Goal: Information Seeking & Learning: Learn about a topic

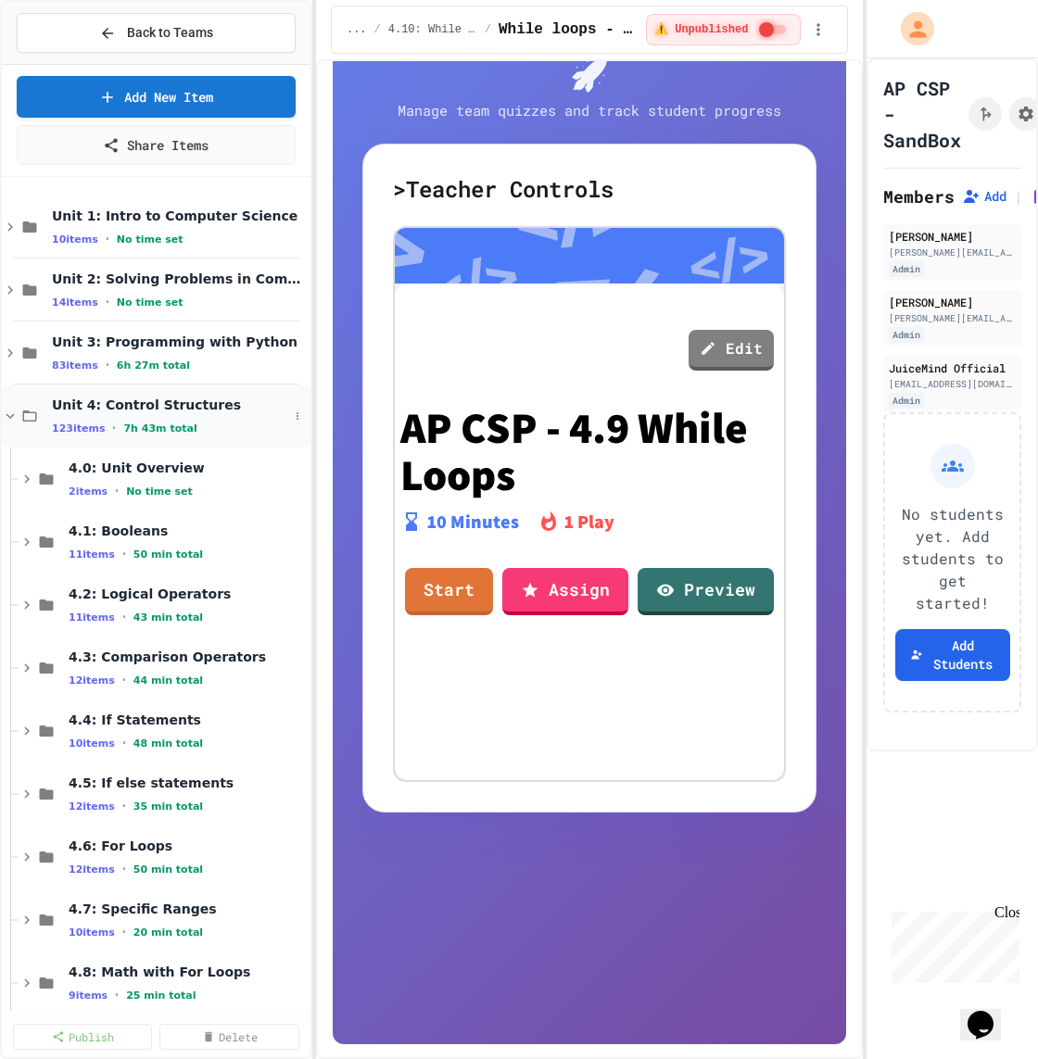
click at [122, 416] on div "Unit 4: Control Structures 123 items • 7h 43m total" at bounding box center [170, 416] width 236 height 39
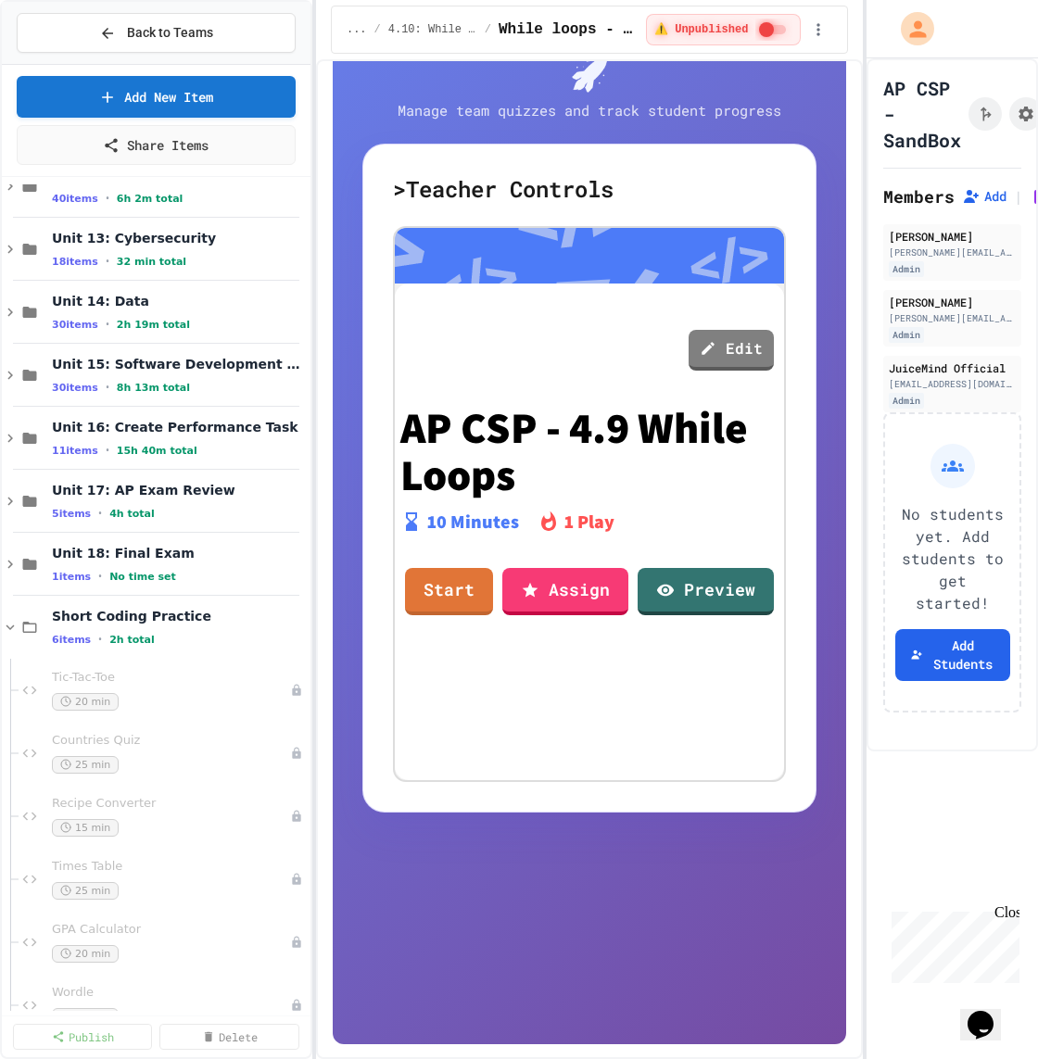
scroll to position [738, 0]
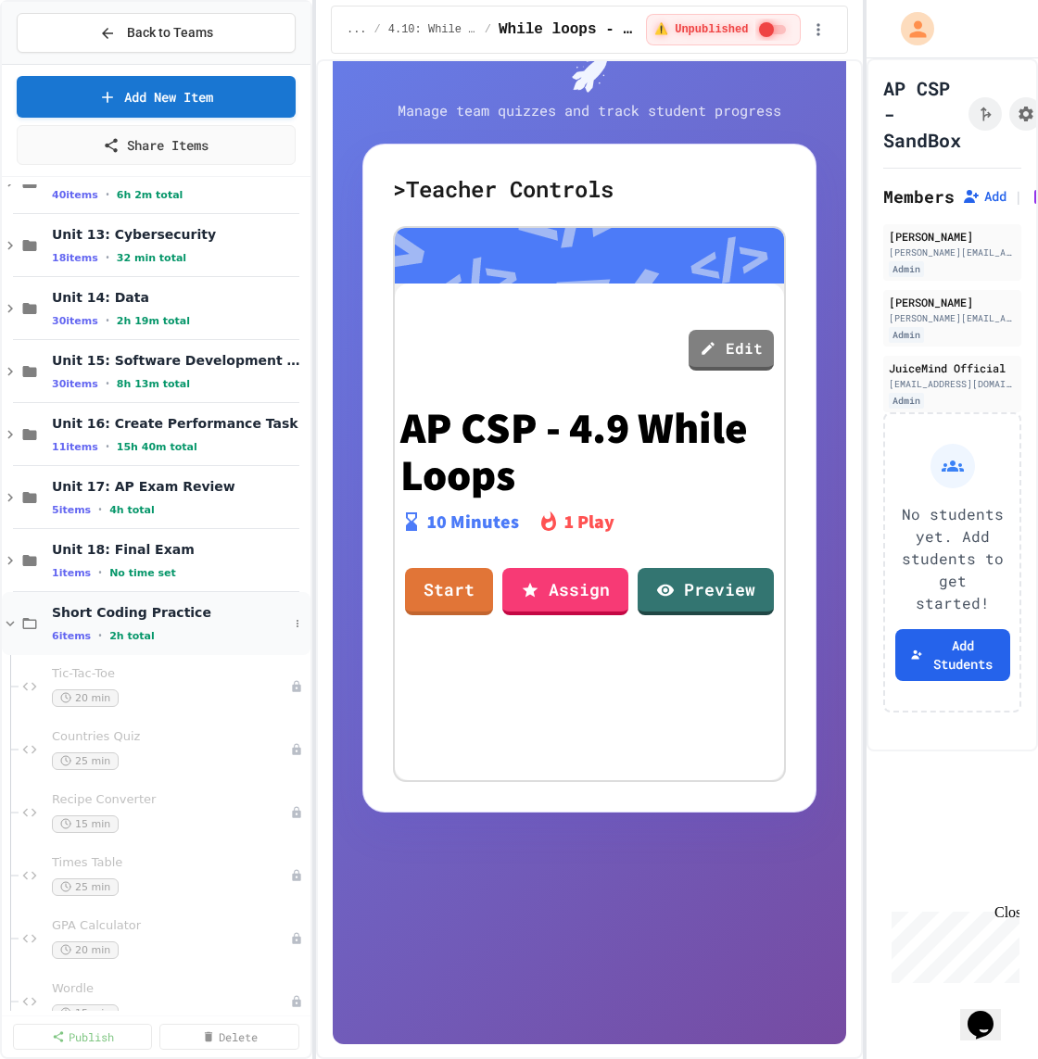
click at [136, 609] on span "Short Coding Practice" at bounding box center [170, 612] width 236 height 17
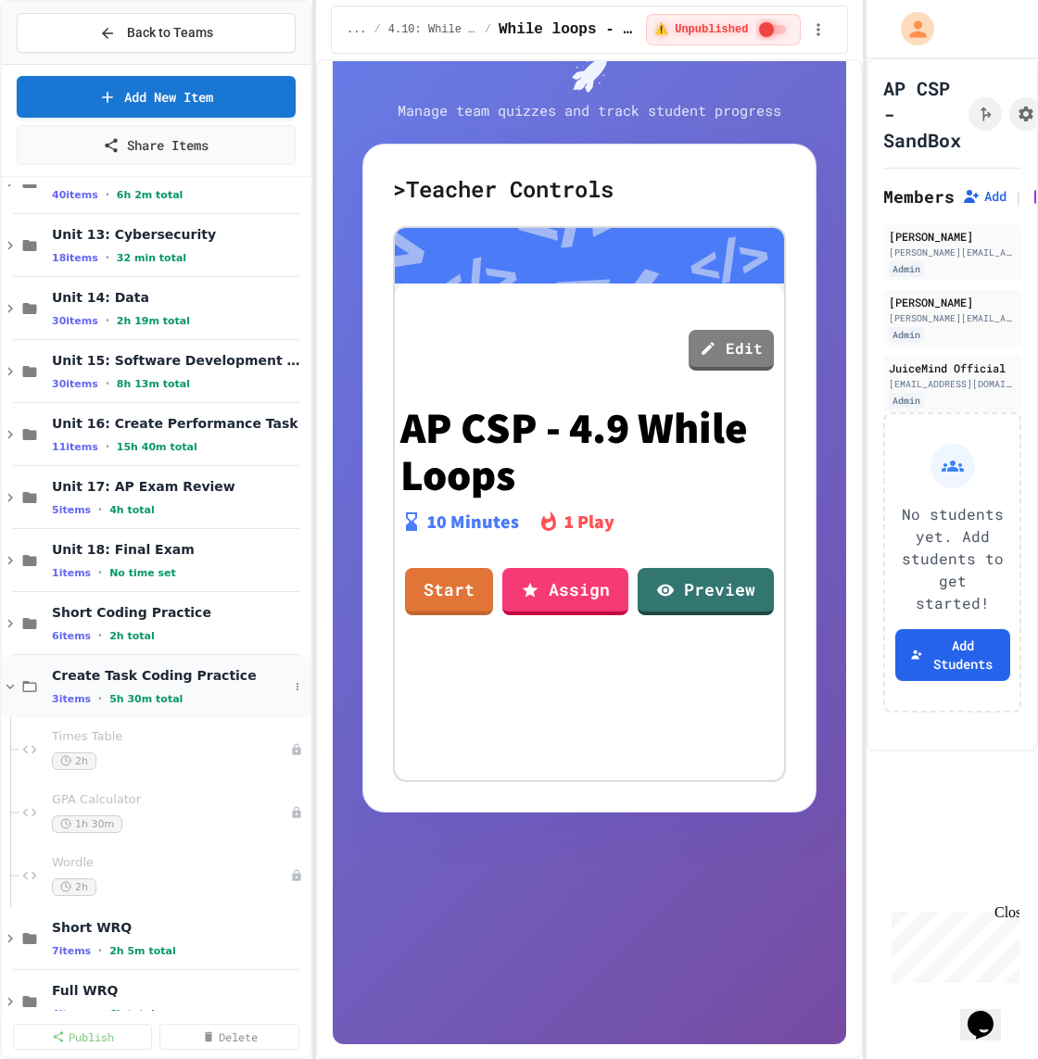
click at [143, 669] on span "Create Task Coding Practice" at bounding box center [170, 675] width 236 height 17
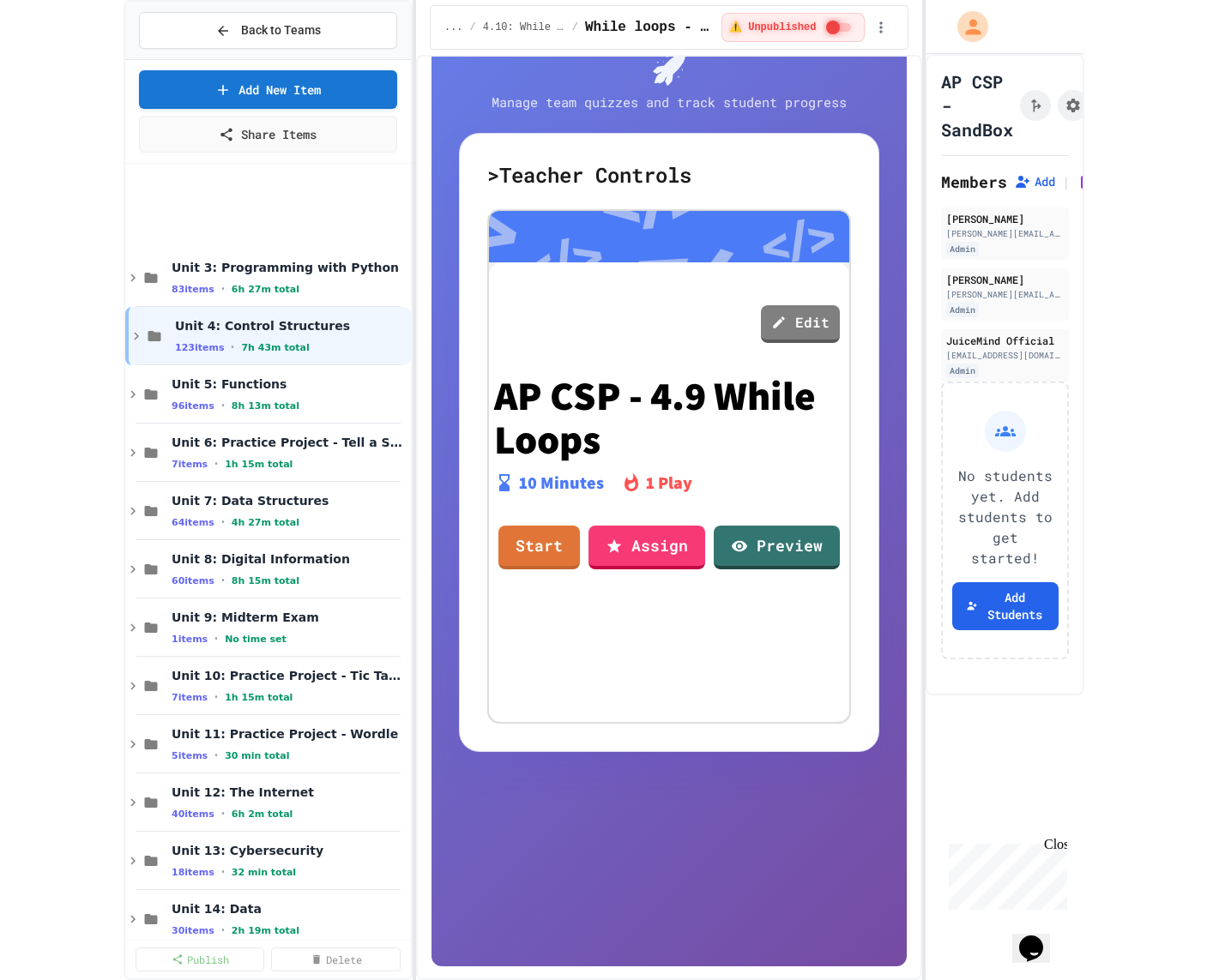
scroll to position [0, 0]
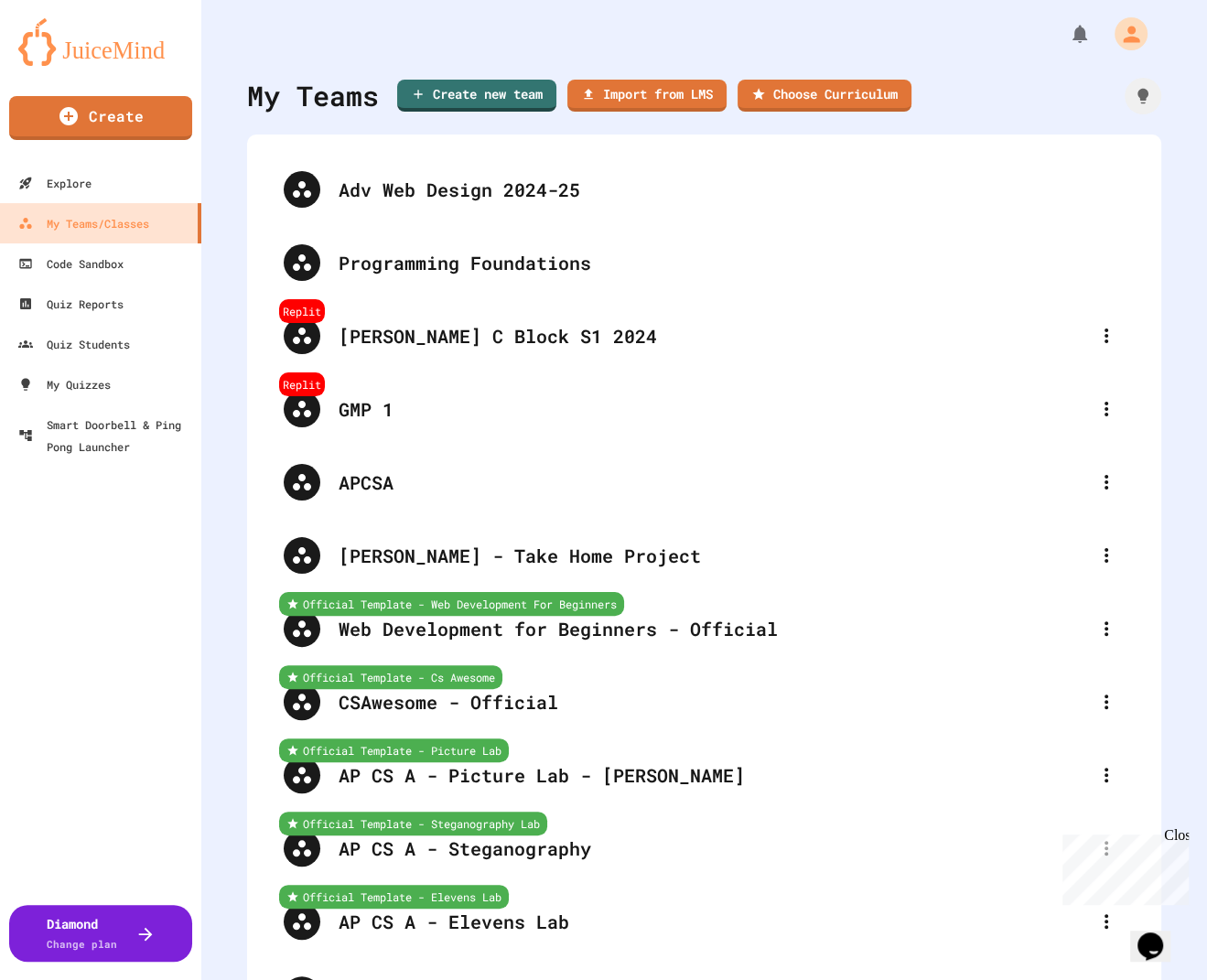
click at [274, 79] on div "My Teams" at bounding box center [312, 96] width 131 height 41
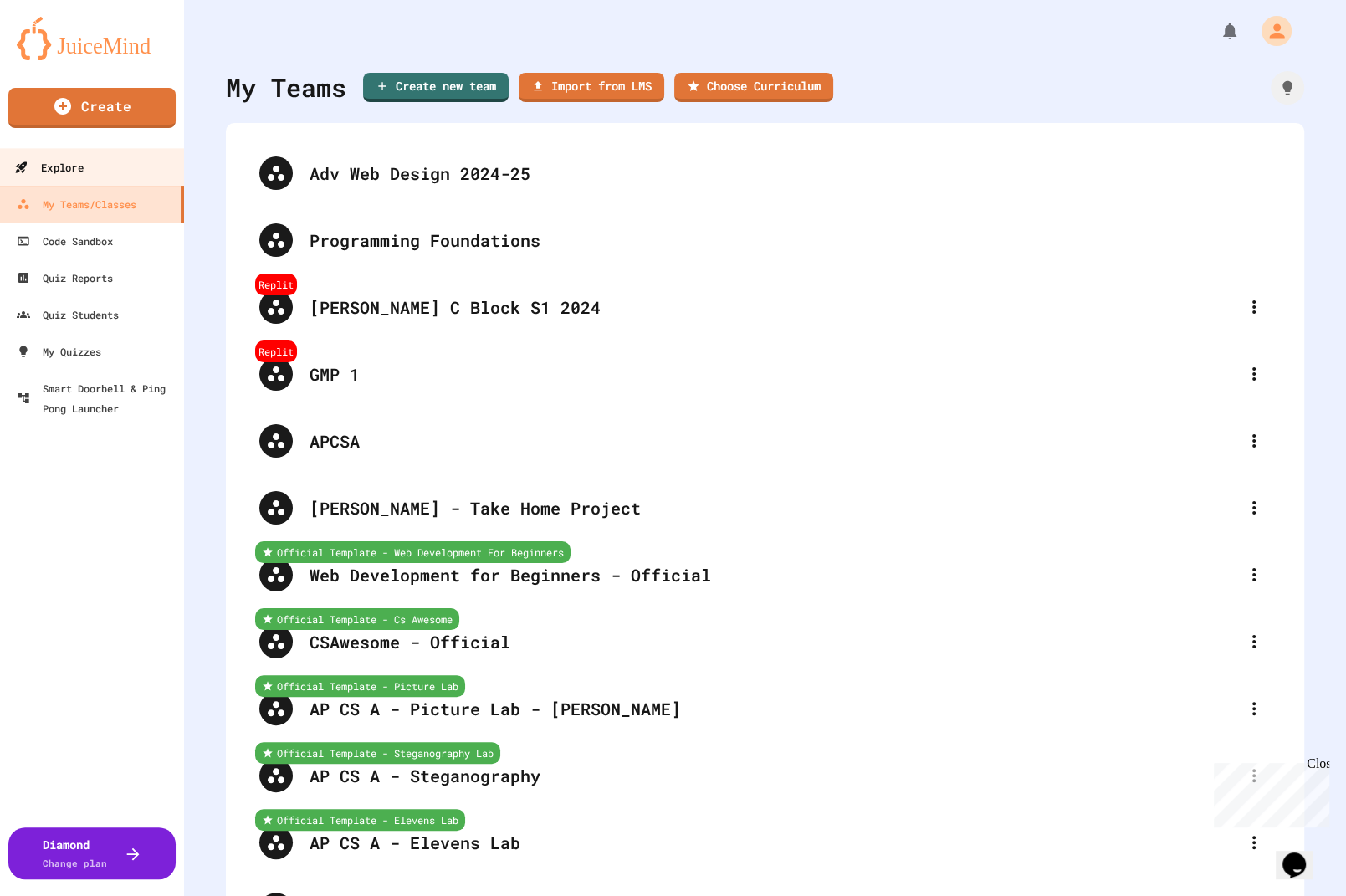
click at [107, 160] on link "Explore" at bounding box center [92, 167] width 190 height 38
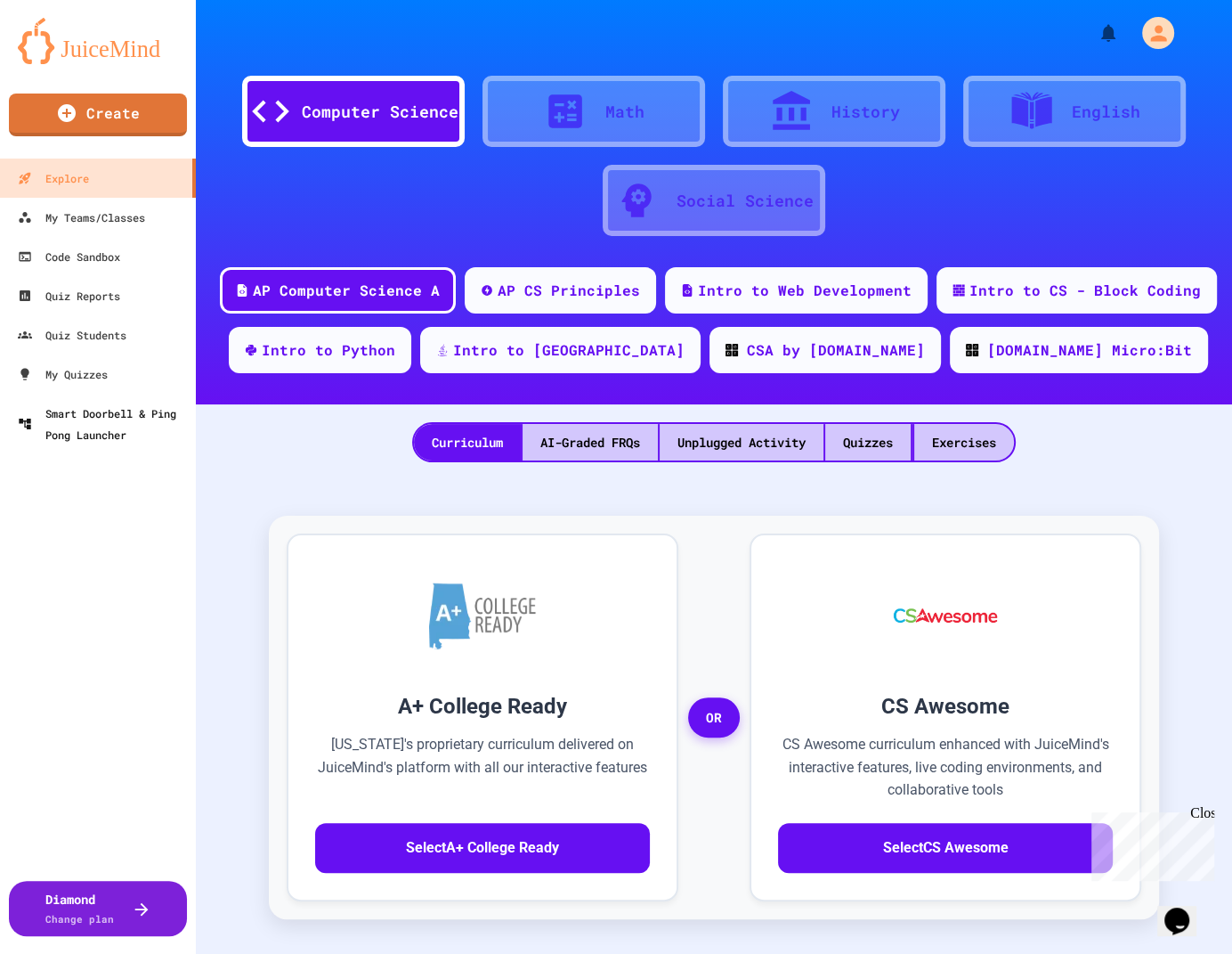
click at [866, 444] on div "Quizzes" at bounding box center [867, 442] width 85 height 37
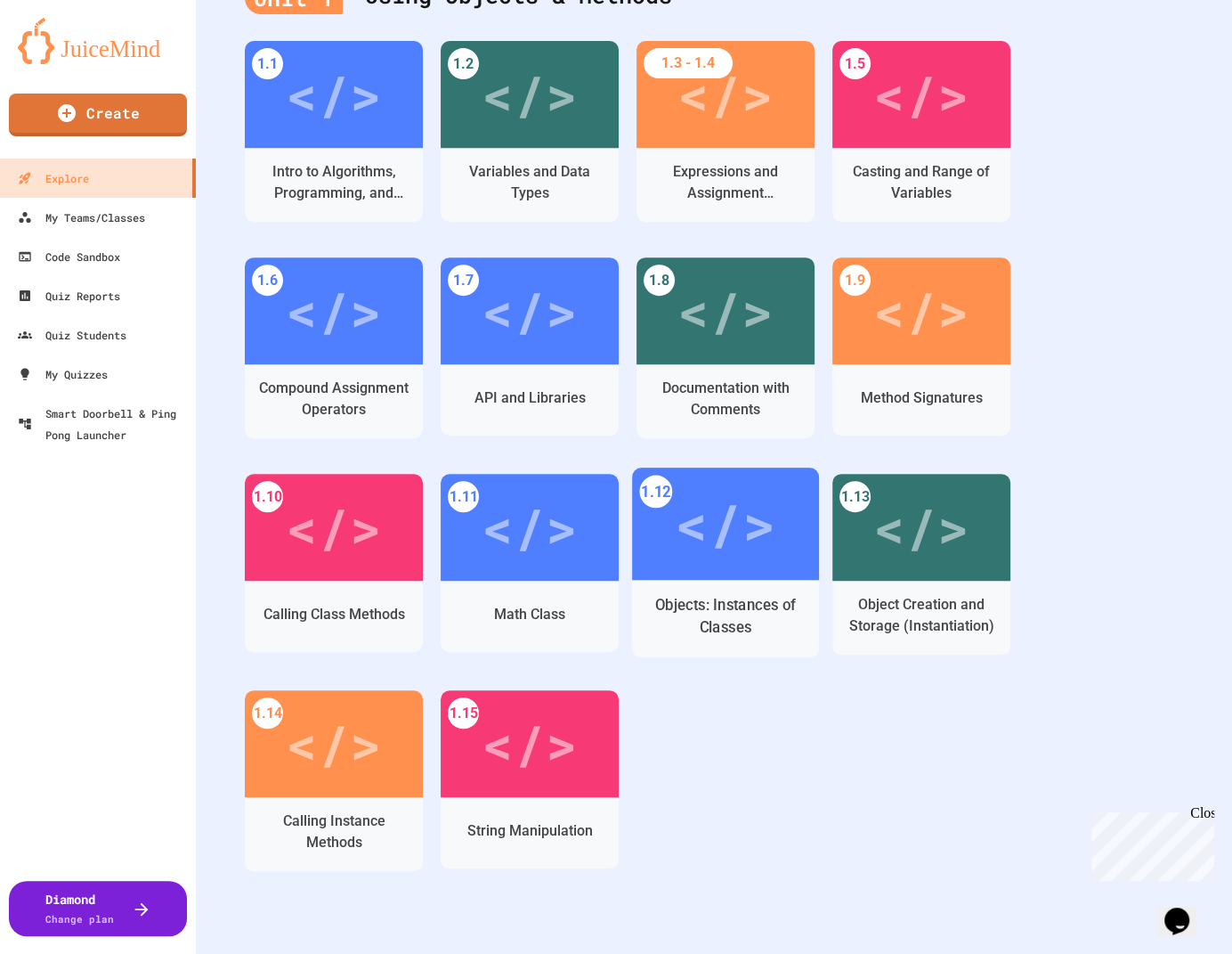
scroll to position [518, 0]
